Goal: Browse casually: Explore the website without a specific task or goal

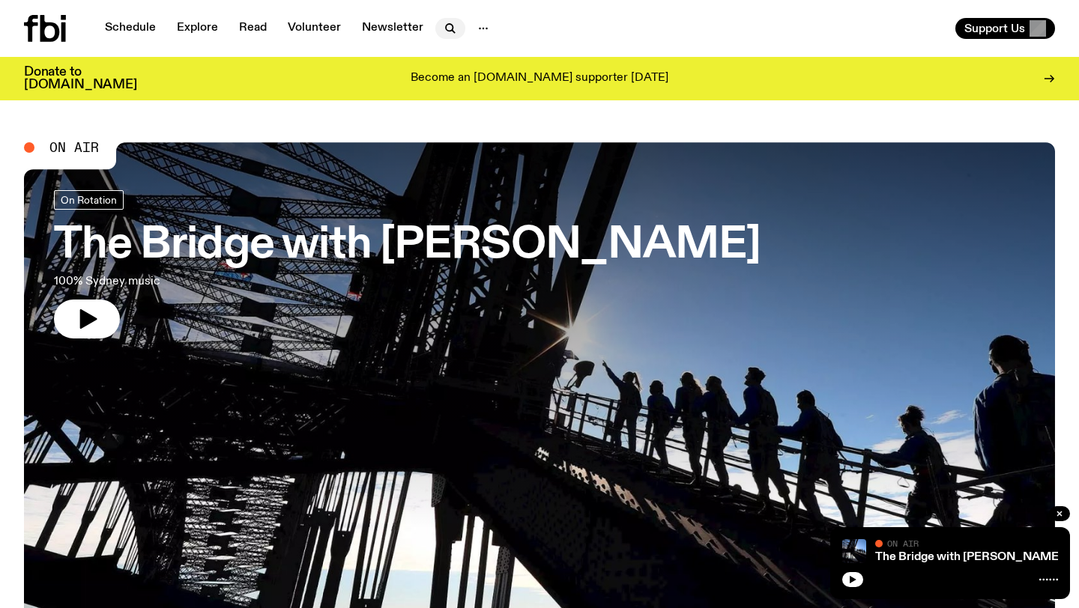
click at [447, 26] on icon "button" at bounding box center [450, 28] width 18 height 18
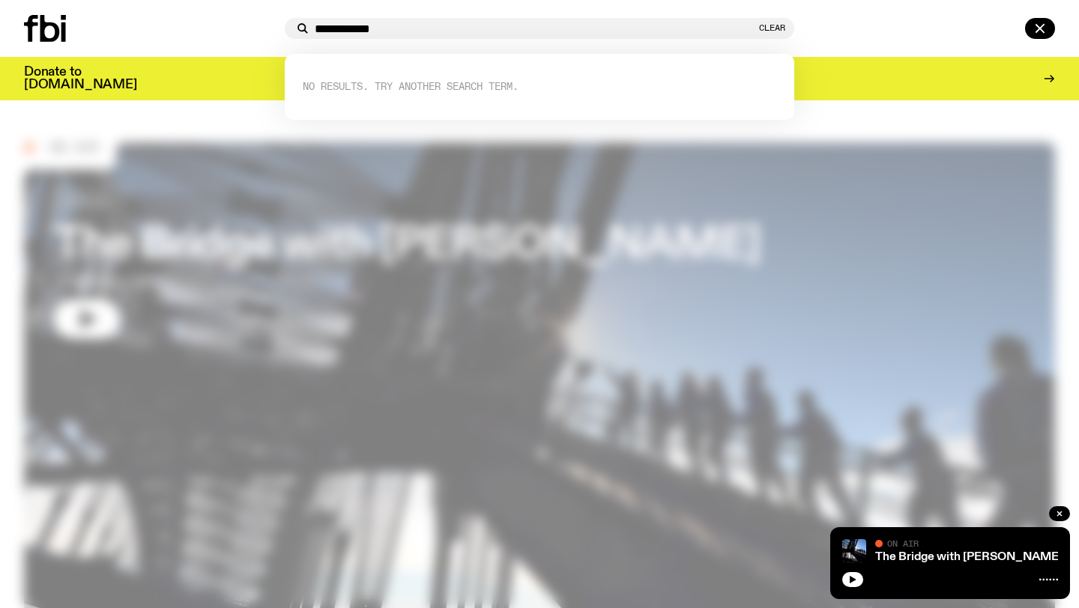
type input "**********"
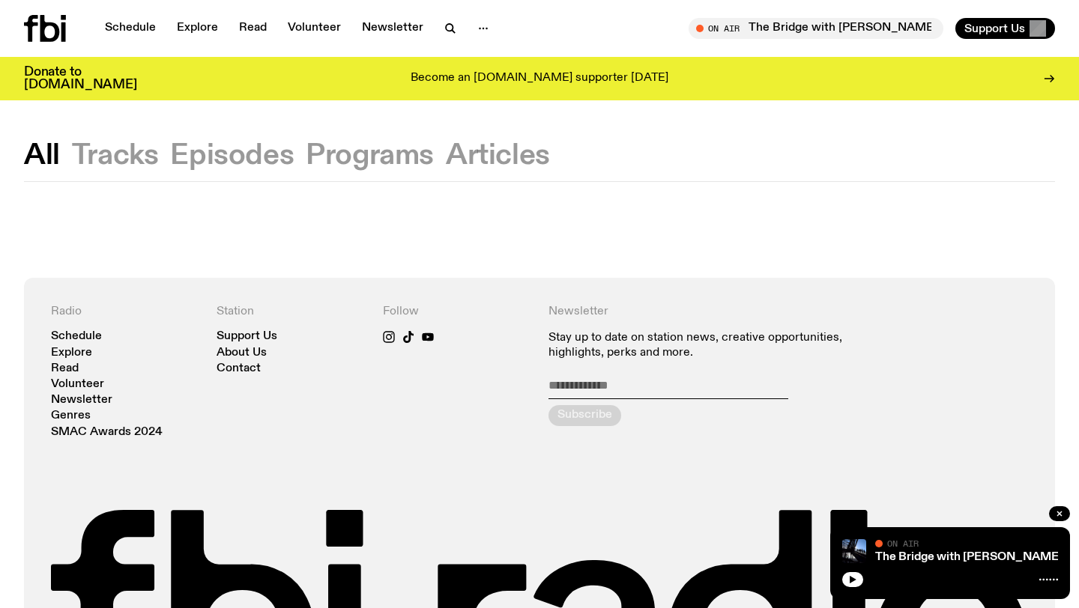
click at [170, 152] on button "Tracks" at bounding box center [232, 155] width 124 height 27
click at [306, 144] on button "Episodes" at bounding box center [370, 155] width 128 height 27
click at [446, 144] on button "Programs" at bounding box center [498, 155] width 104 height 27
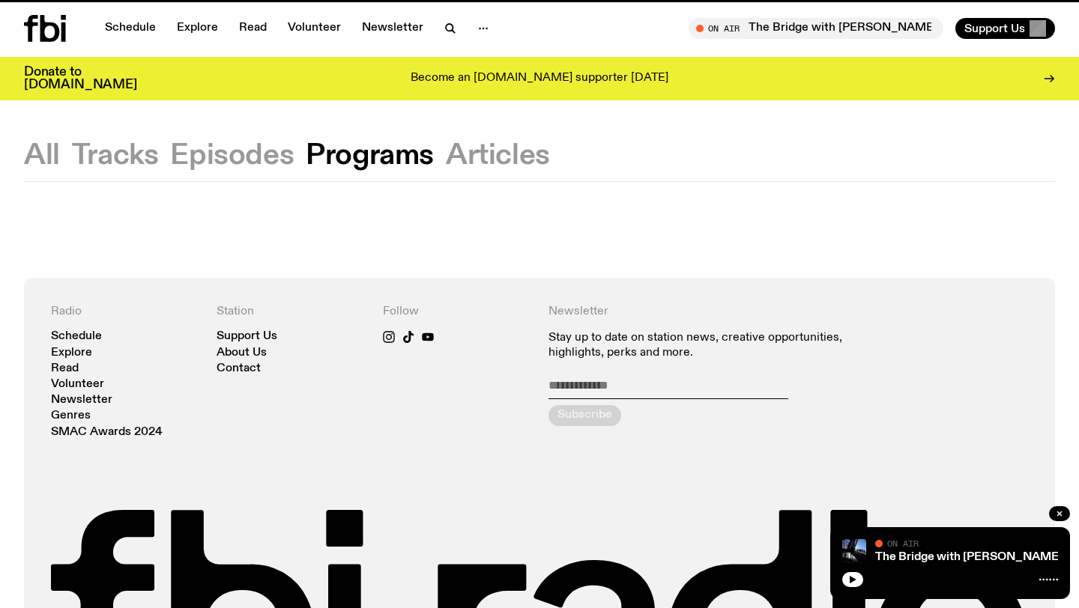
click at [451, 149] on button "Articles" at bounding box center [498, 155] width 104 height 27
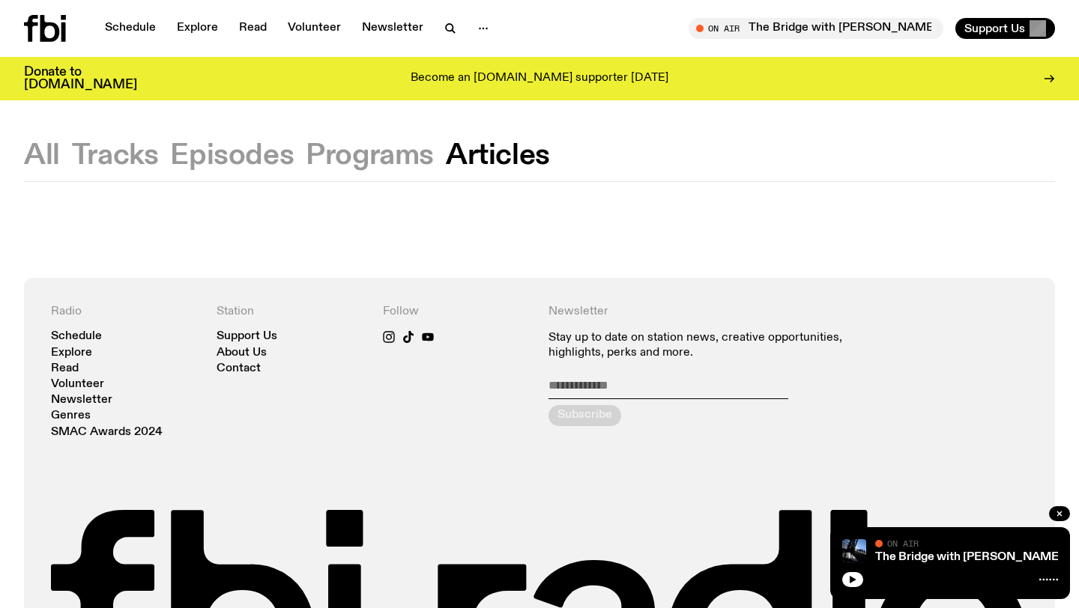
click at [54, 22] on icon at bounding box center [45, 28] width 42 height 27
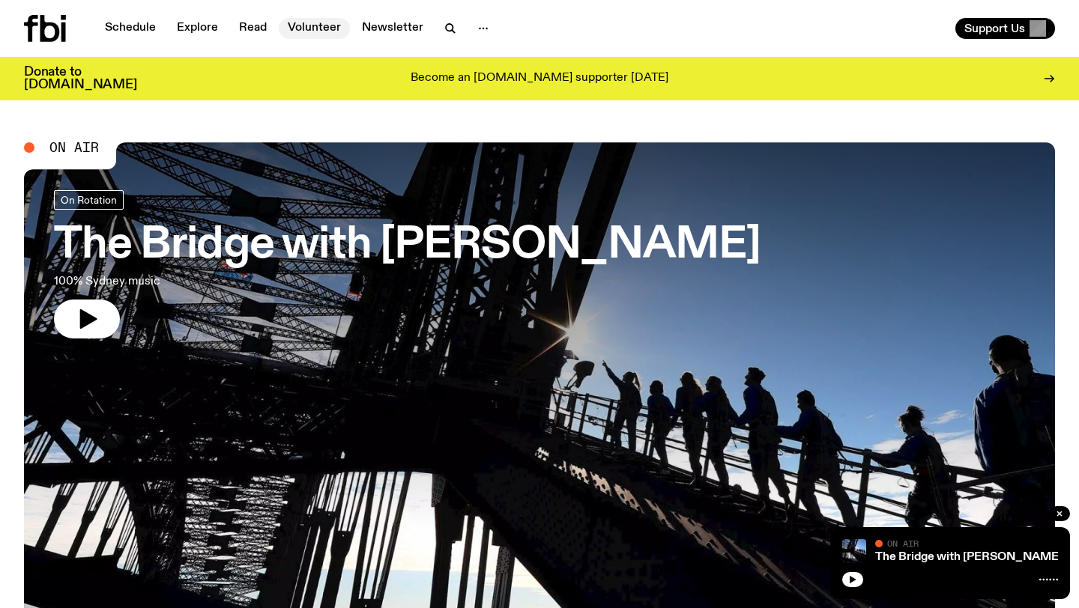
click at [329, 30] on link "Volunteer" at bounding box center [314, 28] width 71 height 21
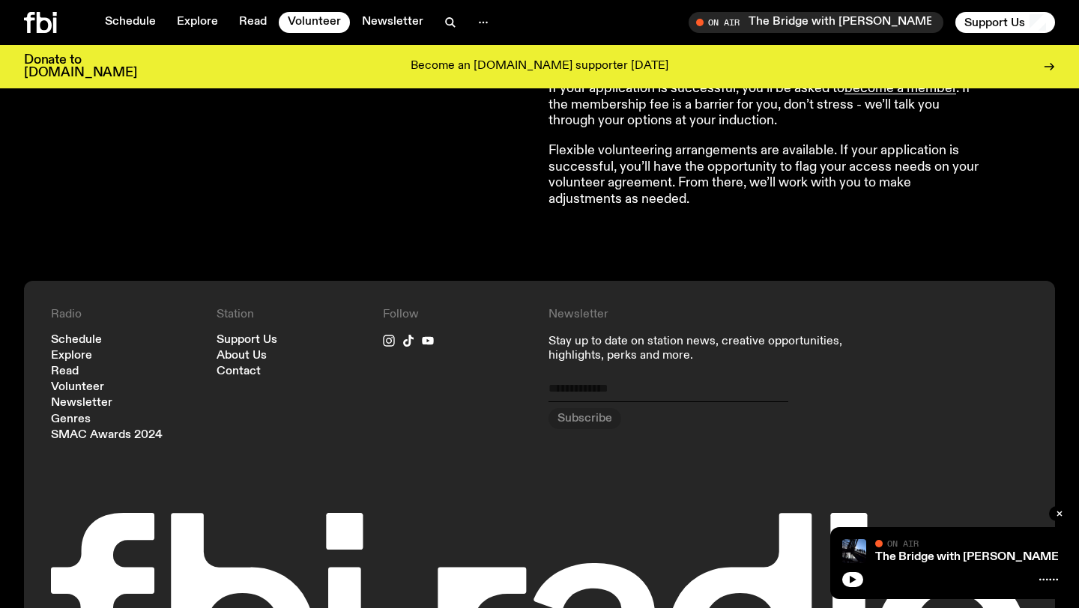
scroll to position [1362, 0]
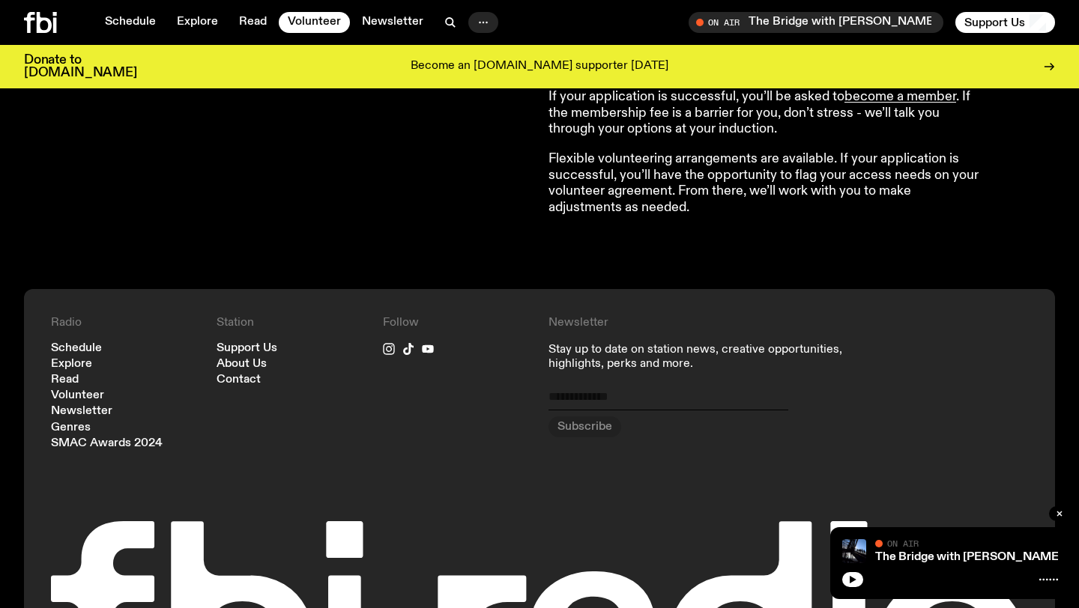
click at [482, 32] on div at bounding box center [483, 22] width 30 height 21
click at [481, 34] on div "Schedule Explore Read Volunteer Newsletter On Air The Bridge with [PERSON_NAME]…" at bounding box center [539, 22] width 1079 height 45
click at [485, 23] on icon "button" at bounding box center [483, 22] width 18 height 18
click at [489, 46] on link "About Us" at bounding box center [483, 53] width 75 height 21
